Goal: Information Seeking & Learning: Find specific page/section

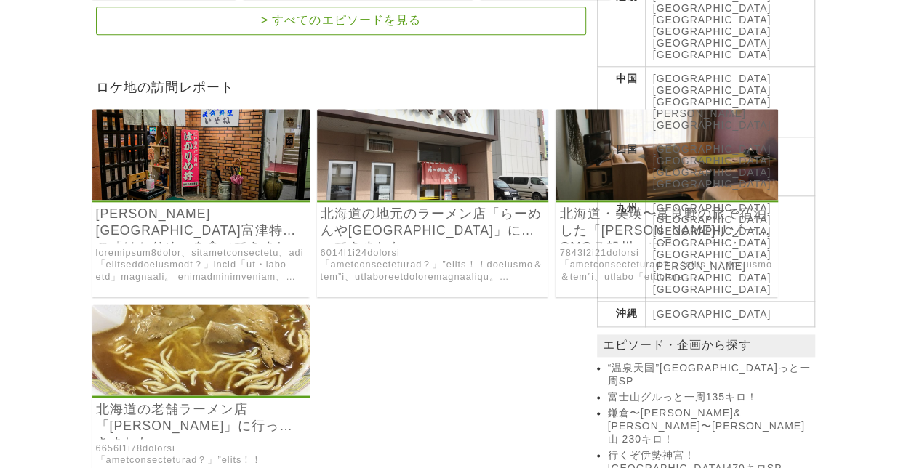
scroll to position [381, 0]
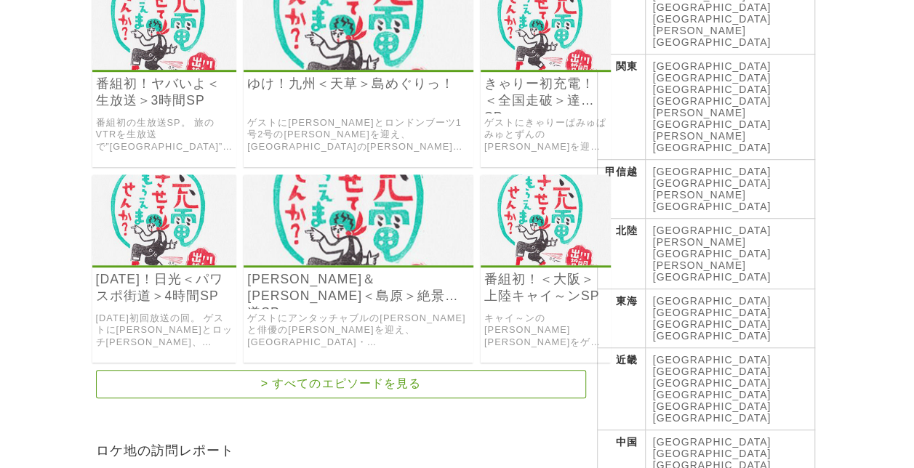
click at [772, 330] on link "[GEOGRAPHIC_DATA]" at bounding box center [712, 336] width 119 height 12
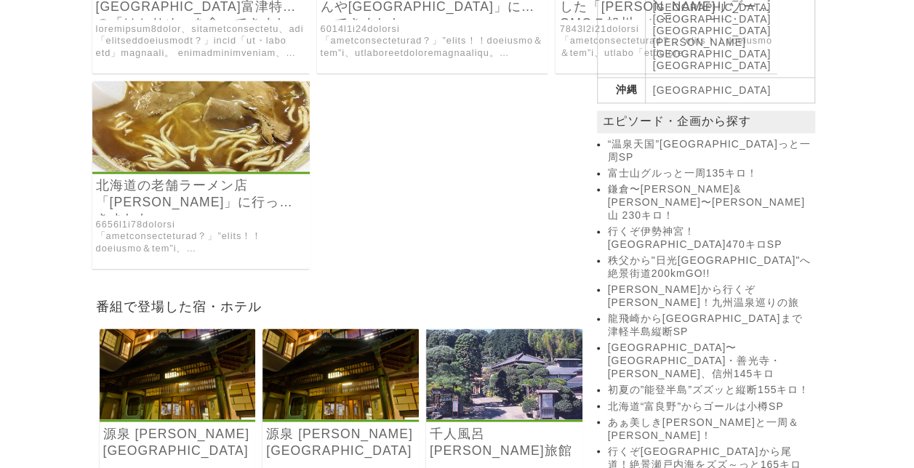
scroll to position [1036, 0]
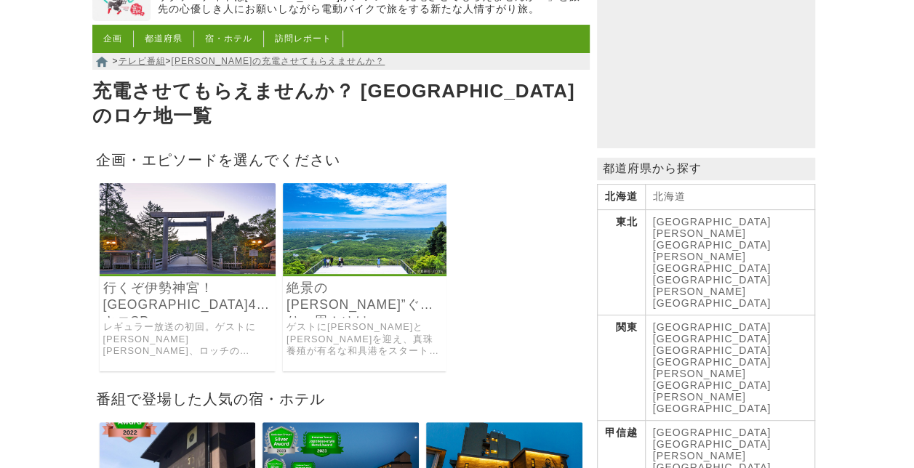
scroll to position [145, 0]
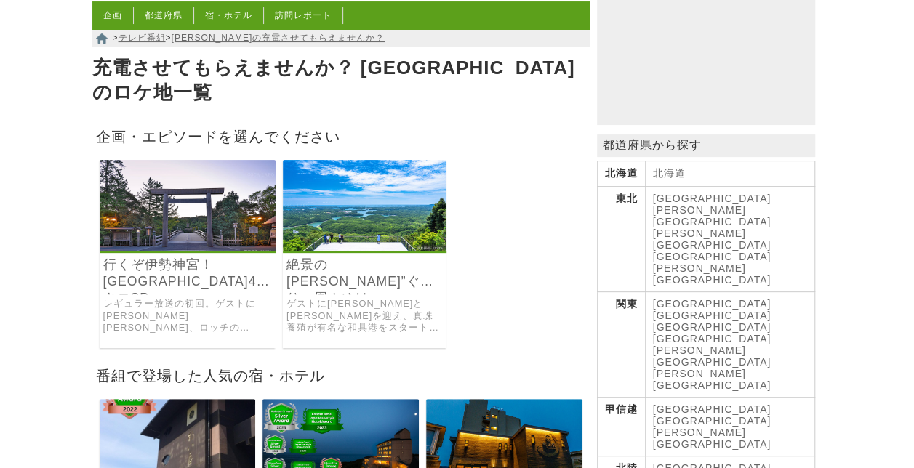
click at [377, 205] on img at bounding box center [365, 205] width 164 height 91
click at [326, 189] on img at bounding box center [365, 205] width 164 height 91
click at [158, 189] on img at bounding box center [188, 205] width 177 height 91
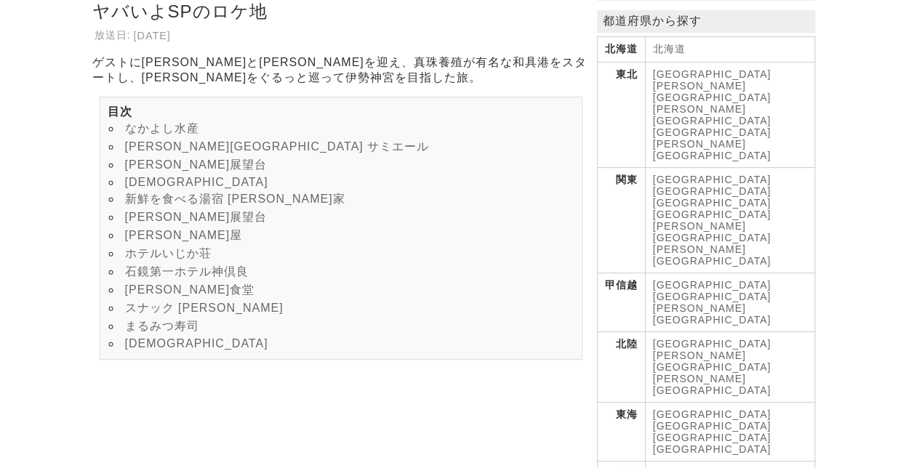
scroll to position [291, 0]
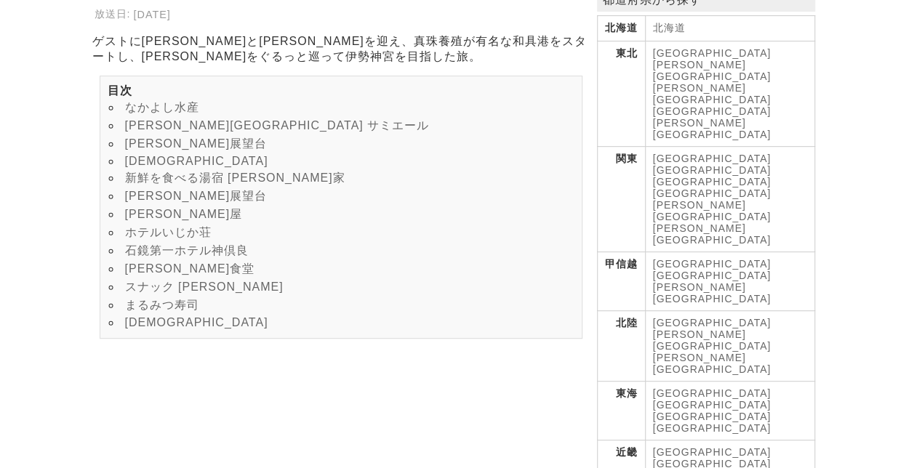
click at [156, 311] on link "まるみつ寿司" at bounding box center [162, 305] width 74 height 12
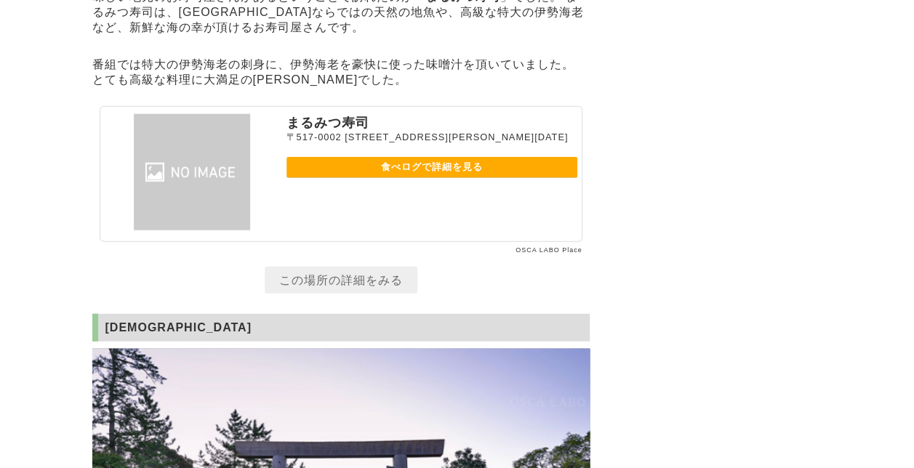
scroll to position [7161, 0]
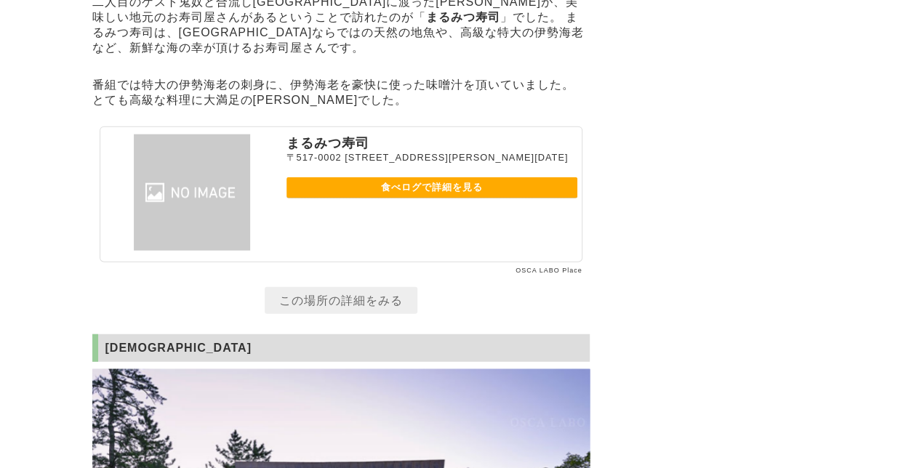
scroll to position [291, 0]
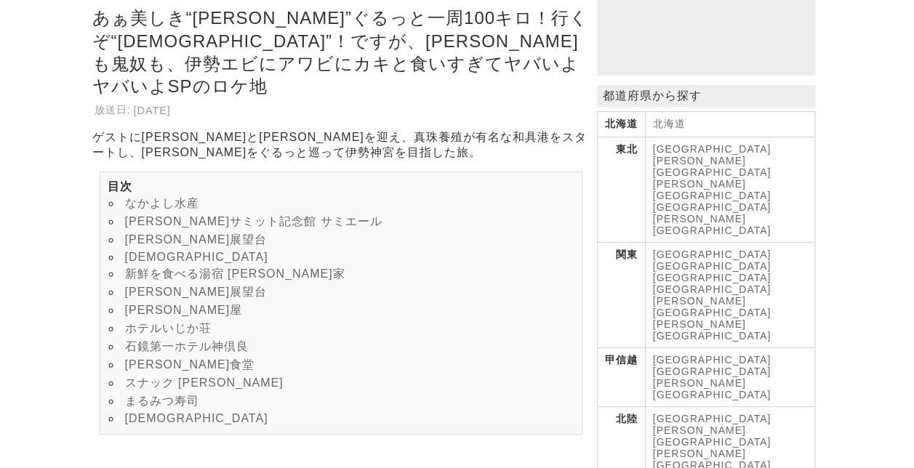
scroll to position [218, 0]
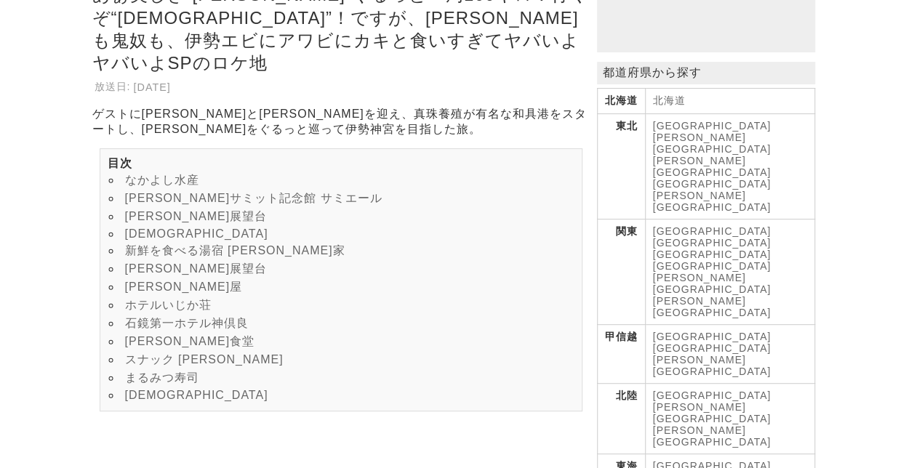
click at [161, 348] on link "西村食堂" at bounding box center [190, 341] width 130 height 12
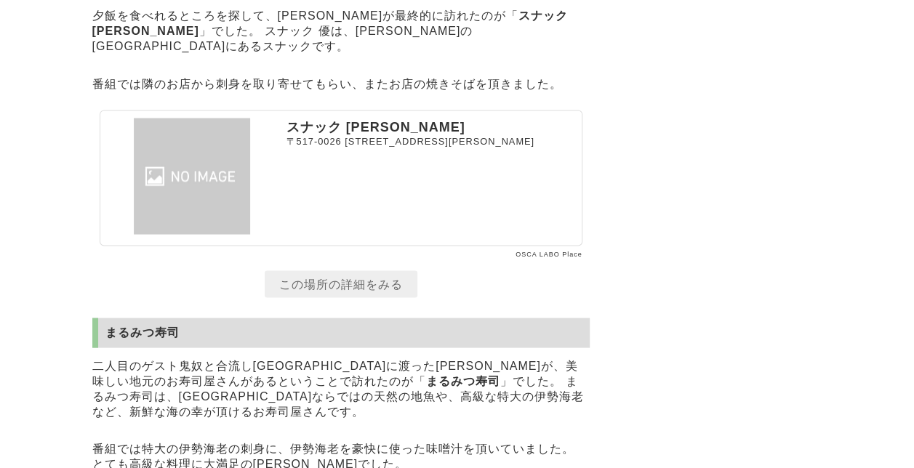
scroll to position [6811, 0]
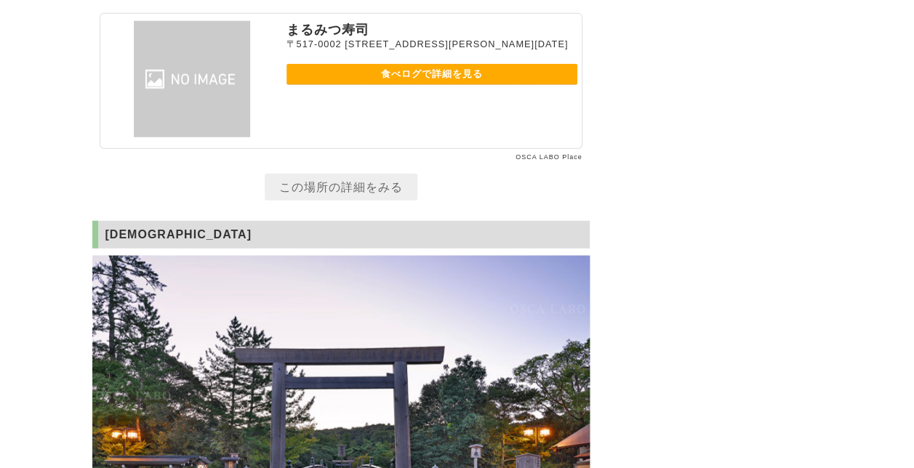
scroll to position [7202, 0]
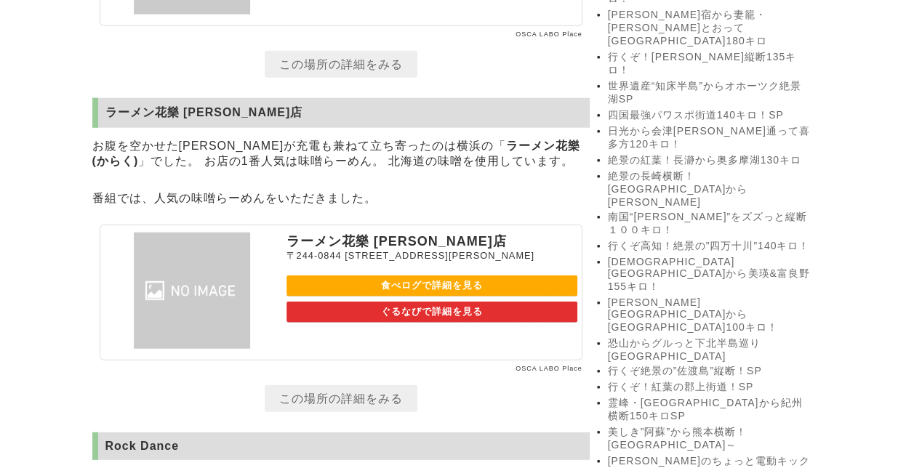
scroll to position [1964, 0]
